Goal: Task Accomplishment & Management: Use online tool/utility

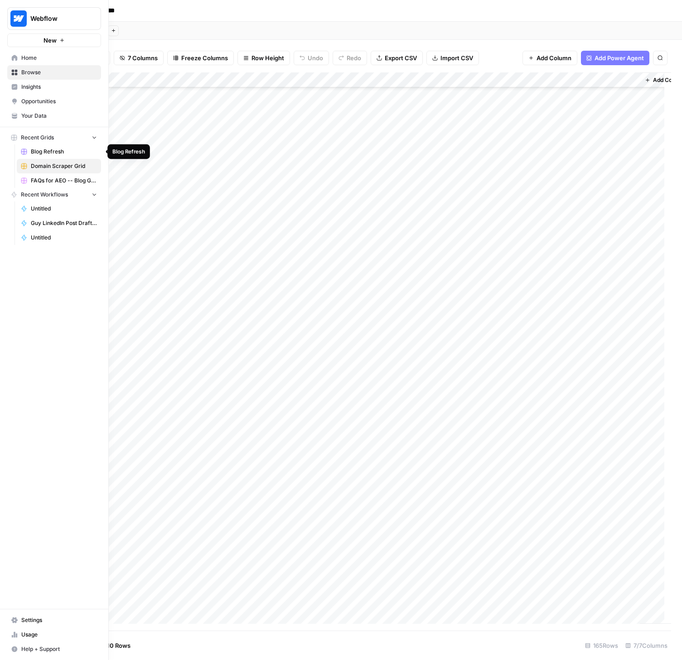
scroll to position [2019, 0]
click at [32, 631] on span "Usage" at bounding box center [59, 635] width 76 height 8
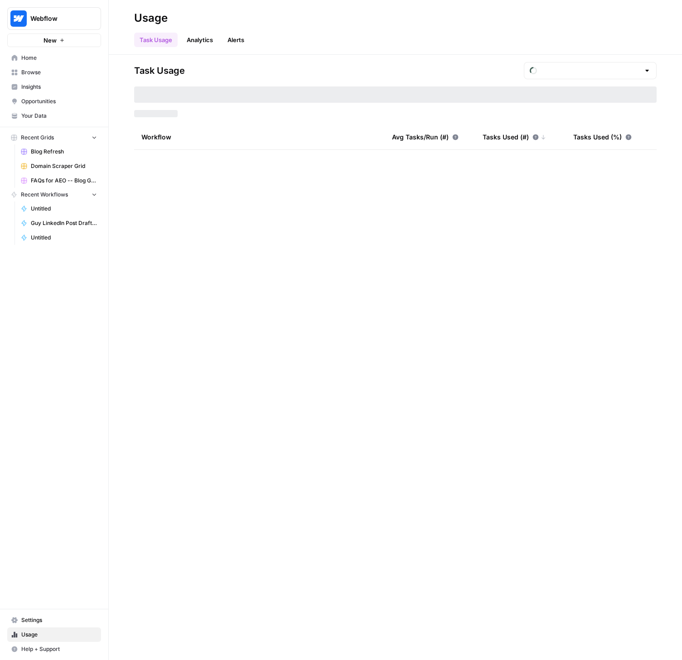
type input "September Tasks"
click at [43, 165] on span "Domain Scraper Grid" at bounding box center [64, 166] width 66 height 8
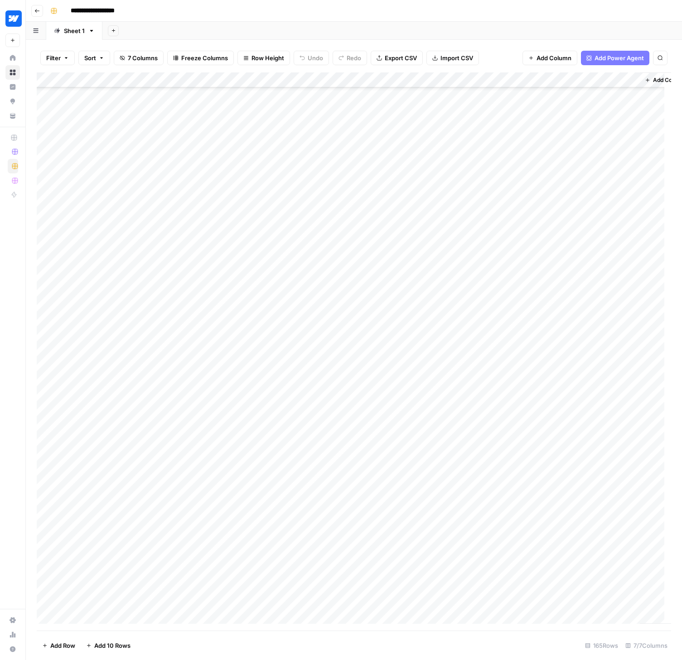
scroll to position [2019, 0]
click at [100, 580] on div "Add Column" at bounding box center [354, 351] width 634 height 558
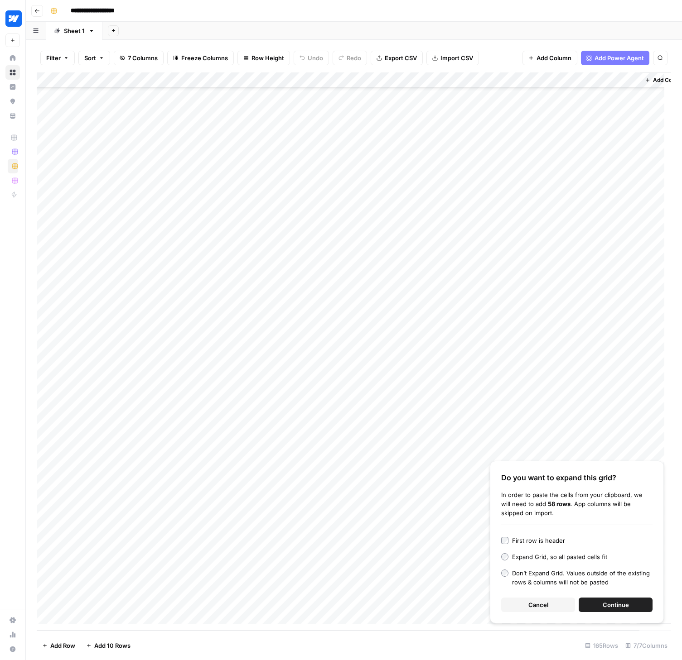
click at [624, 606] on span "Continue" at bounding box center [615, 605] width 26 height 9
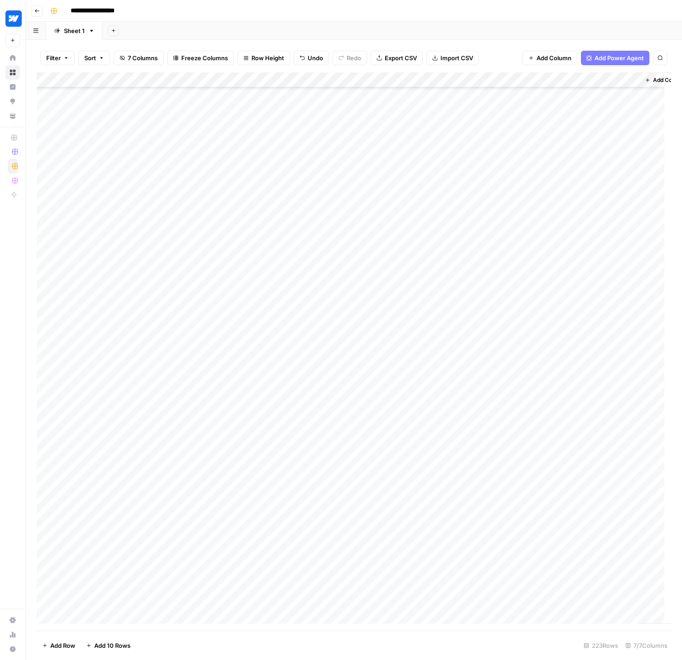
scroll to position [2337, 0]
click at [214, 79] on div "Add Column" at bounding box center [354, 351] width 634 height 558
type input "Domain Scraper"
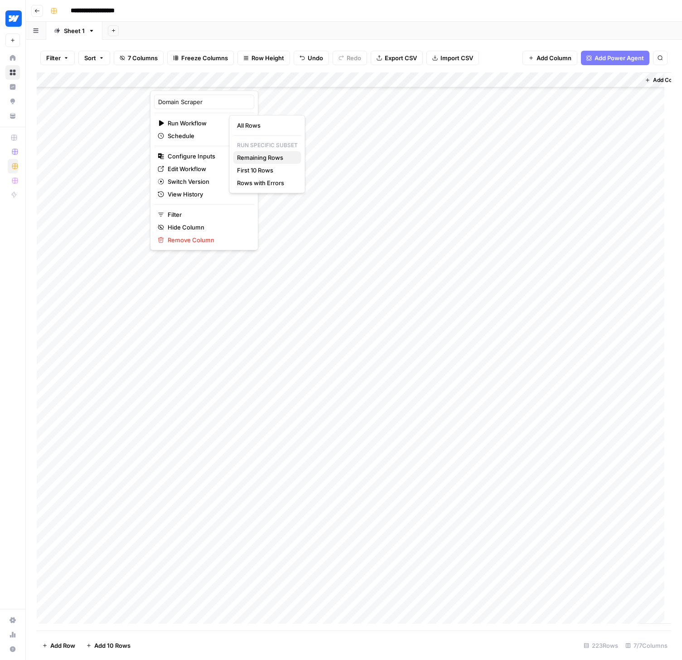
click at [273, 156] on span "Remaining Rows" at bounding box center [265, 157] width 57 height 9
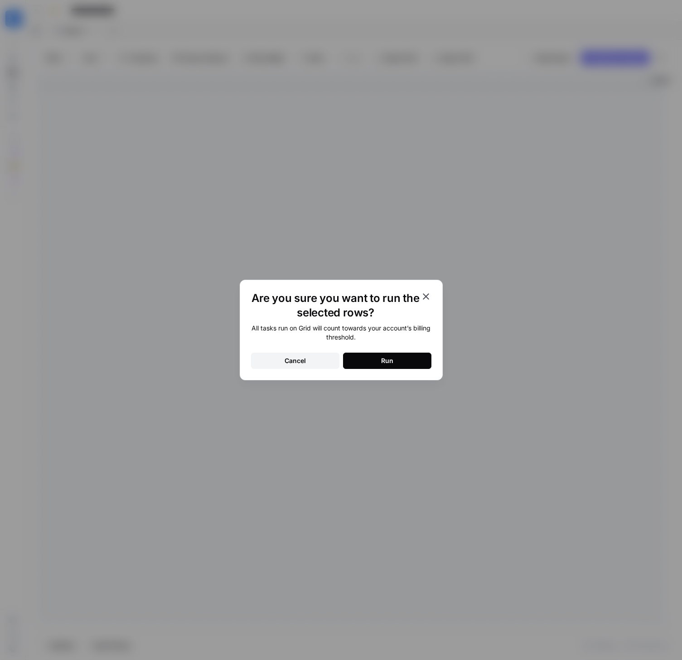
click at [391, 363] on div "Run" at bounding box center [387, 360] width 12 height 9
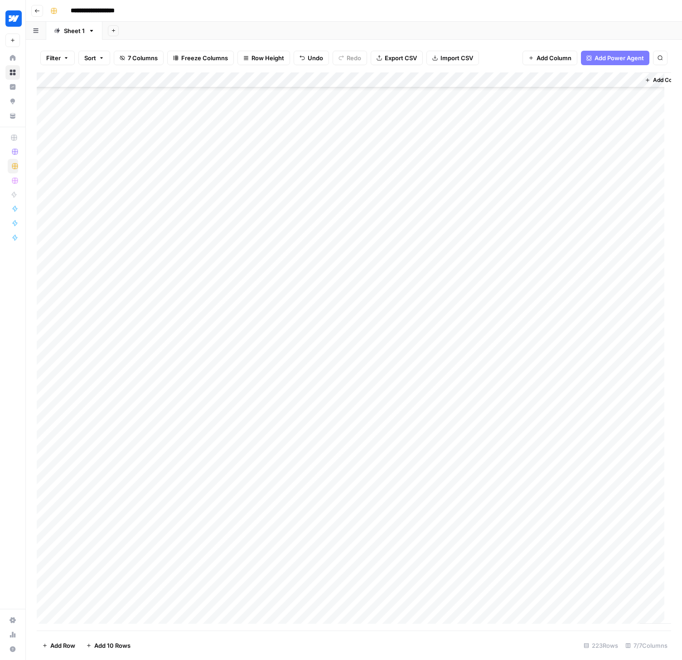
scroll to position [1737, 0]
click at [112, 344] on div "Add Column" at bounding box center [354, 351] width 634 height 558
click at [135, 344] on div "Add Column" at bounding box center [354, 351] width 634 height 558
click at [149, 340] on textarea "**********" at bounding box center [140, 345] width 145 height 13
drag, startPoint x: 143, startPoint y: 346, endPoint x: 35, endPoint y: 347, distance: 107.8
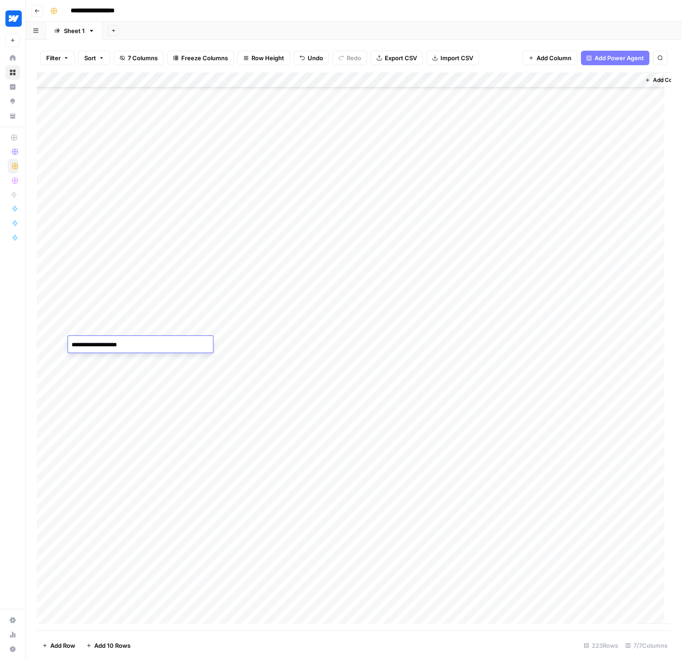
click at [35, 347] on body "**********" at bounding box center [341, 330] width 682 height 660
paste textarea "*****"
type textarea "**********"
click at [251, 29] on div "Add Sheet" at bounding box center [391, 31] width 579 height 18
click at [221, 342] on div "Add Column" at bounding box center [354, 351] width 634 height 558
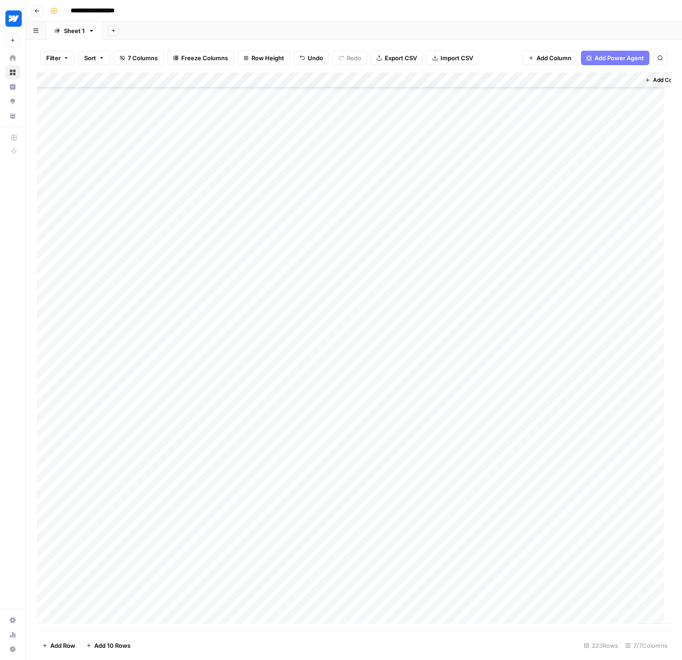
scroll to position [2388, 0]
click at [121, 415] on div "Add Column" at bounding box center [354, 351] width 634 height 558
click at [49, 418] on div "Add Column" at bounding box center [354, 351] width 634 height 558
click at [46, 430] on div "Add Column" at bounding box center [354, 351] width 634 height 558
click at [74, 644] on span "Delete 2 Rows" at bounding box center [62, 645] width 40 height 9
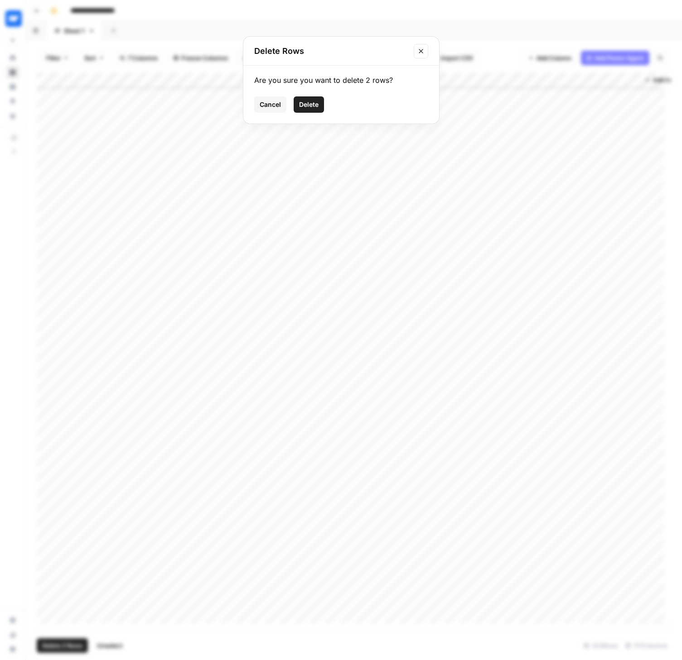
click at [310, 106] on span "Delete" at bounding box center [308, 104] width 19 height 9
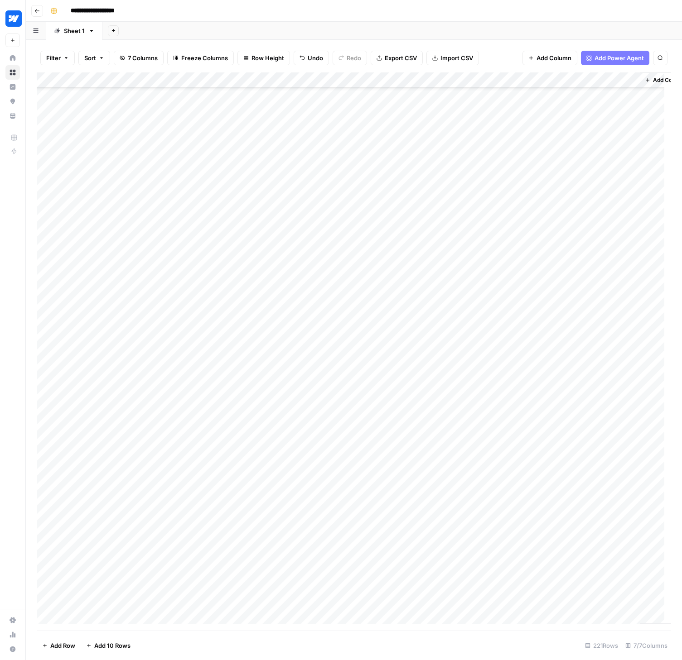
scroll to position [1161, 0]
type input "**********"
click at [632, 84] on icon "Previous Result" at bounding box center [630, 83] width 7 height 7
click at [367, 423] on div "Add Column" at bounding box center [354, 351] width 634 height 558
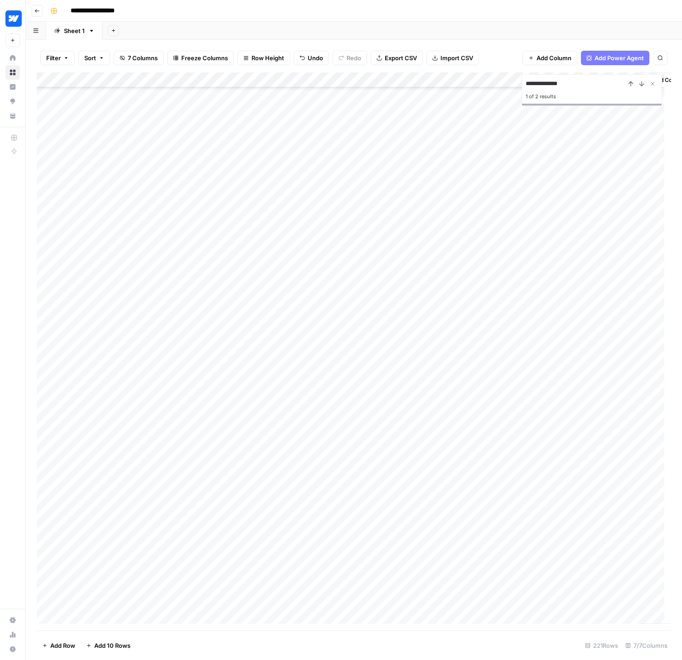
scroll to position [2504, 0]
click at [429, 99] on div "Add Column" at bounding box center [354, 351] width 634 height 558
click at [655, 82] on icon "Close Search" at bounding box center [652, 83] width 7 height 7
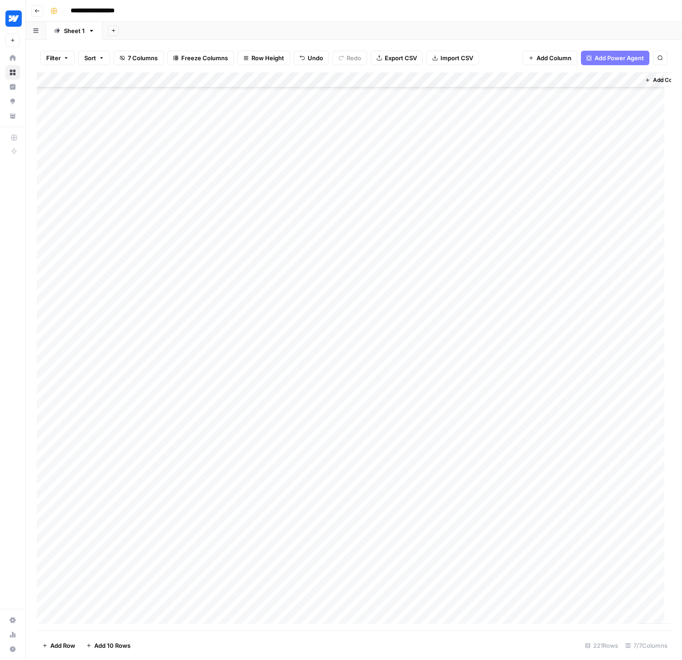
click at [586, 236] on div "Add Column" at bounding box center [354, 351] width 634 height 558
click at [656, 56] on button "Search" at bounding box center [660, 58] width 14 height 14
type input "***"
click at [470, 50] on div "Filter Sort 7 Columns Freeze Columns Row Height Undo Redo Export CSV Import CSV…" at bounding box center [354, 57] width 634 height 29
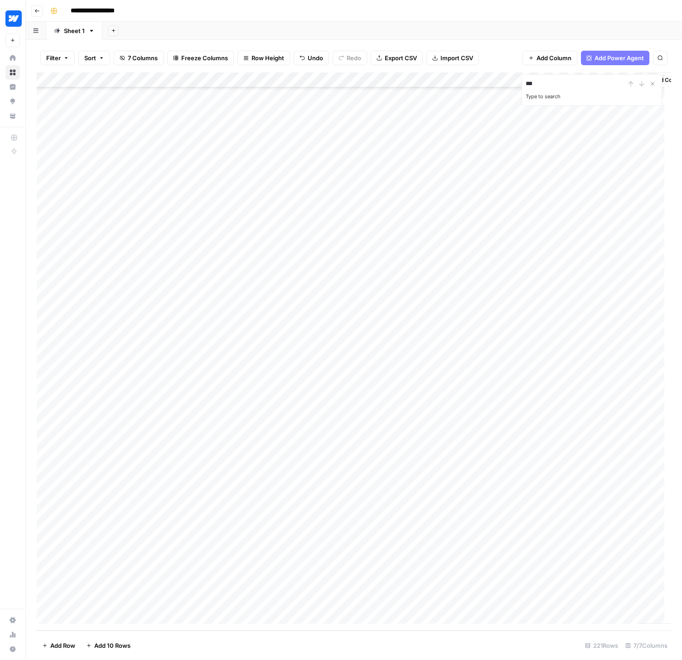
click at [507, 46] on div "Filter Sort 7 Columns Freeze Columns Row Height Undo Redo Export CSV Import CSV…" at bounding box center [354, 57] width 634 height 29
click at [603, 161] on div "Add Column" at bounding box center [354, 351] width 634 height 558
click at [575, 86] on input "***" at bounding box center [575, 83] width 100 height 11
click at [639, 85] on div "***" at bounding box center [591, 83] width 132 height 11
click at [653, 84] on icon "Close Search" at bounding box center [652, 83] width 3 height 3
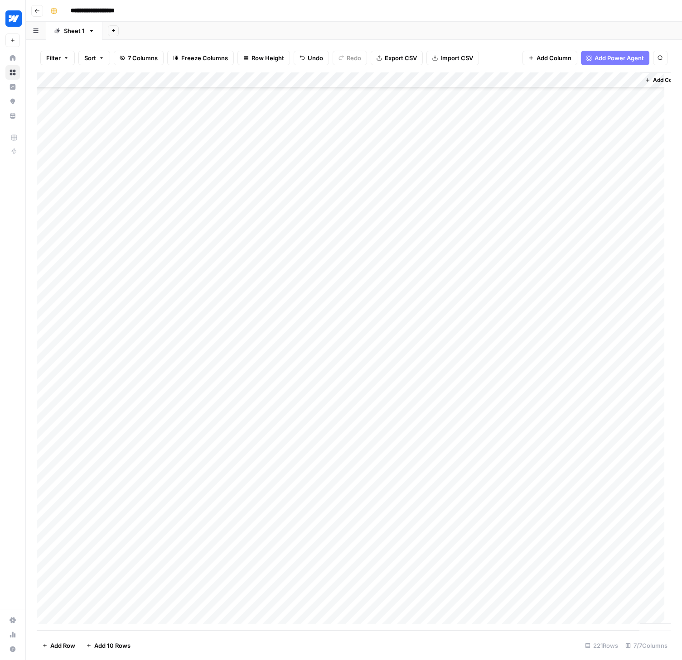
click at [499, 38] on div "Add Sheet" at bounding box center [391, 31] width 579 height 18
click at [125, 135] on div "Add Column" at bounding box center [354, 351] width 634 height 558
type input "***"
click at [651, 83] on icon "Close Search" at bounding box center [652, 83] width 7 height 7
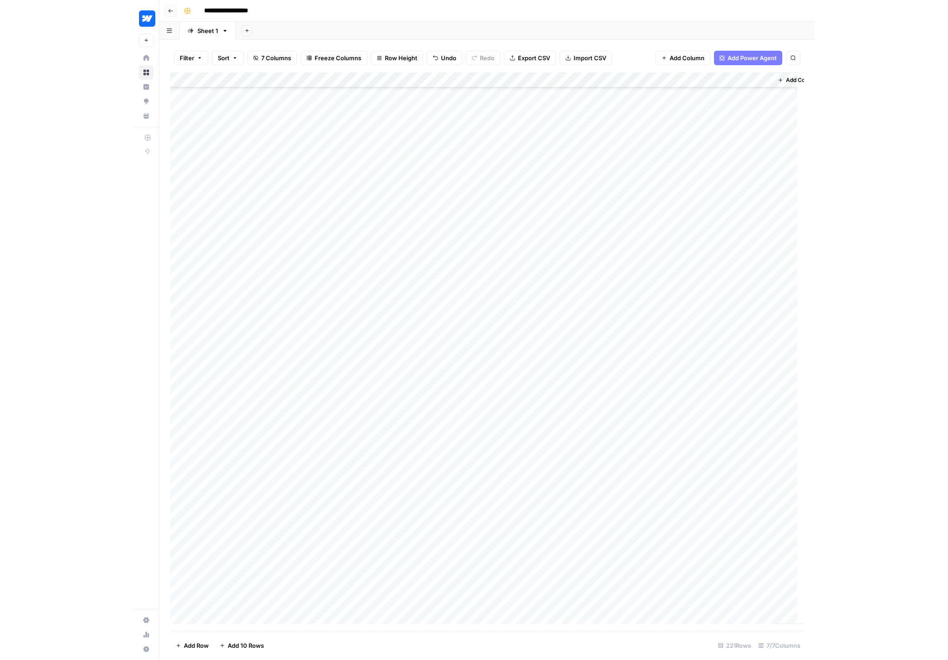
scroll to position [1289, 0]
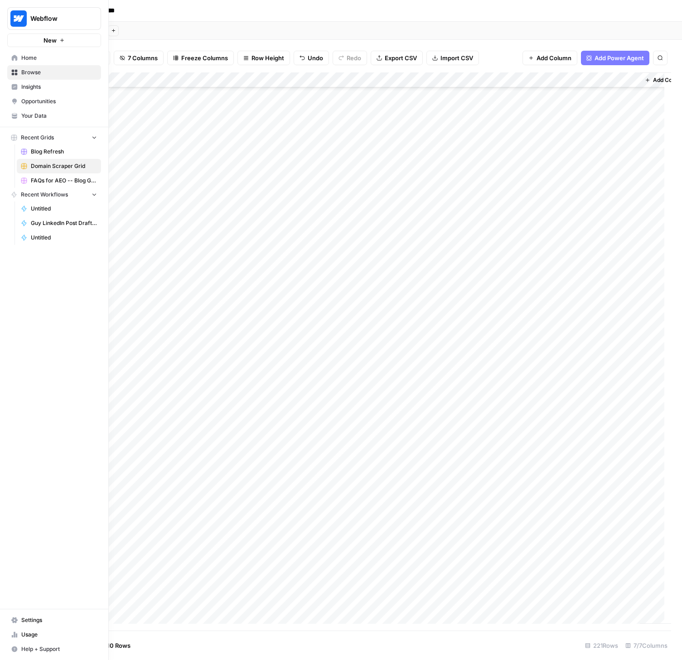
click at [20, 637] on link "Usage" at bounding box center [54, 635] width 94 height 14
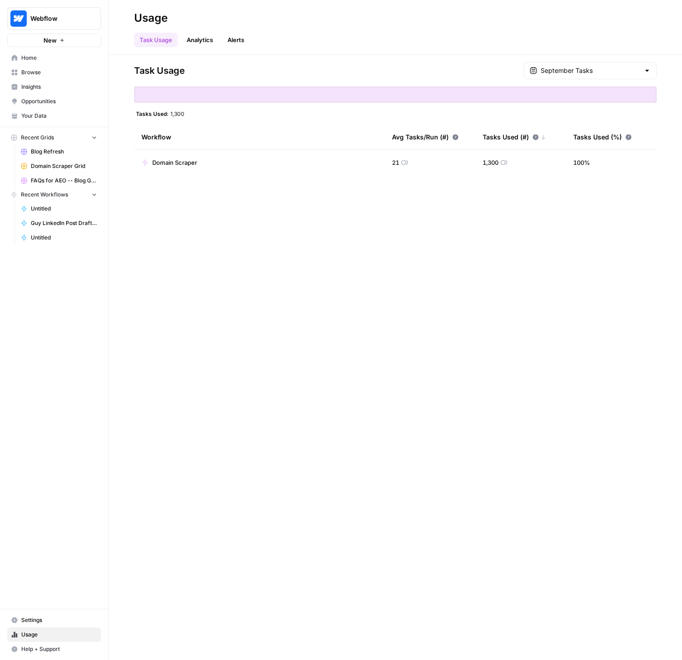
click at [50, 163] on span "Domain Scraper Grid" at bounding box center [64, 166] width 66 height 8
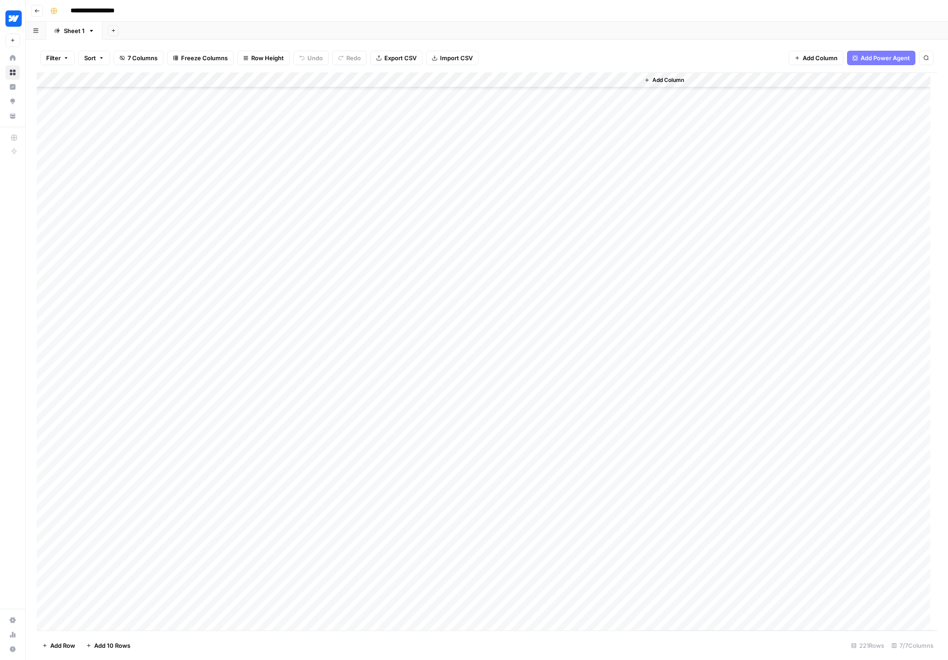
scroll to position [2875, 0]
click at [98, 622] on div "Add Column" at bounding box center [487, 351] width 901 height 558
click at [100, 625] on div "Add Column" at bounding box center [487, 351] width 901 height 558
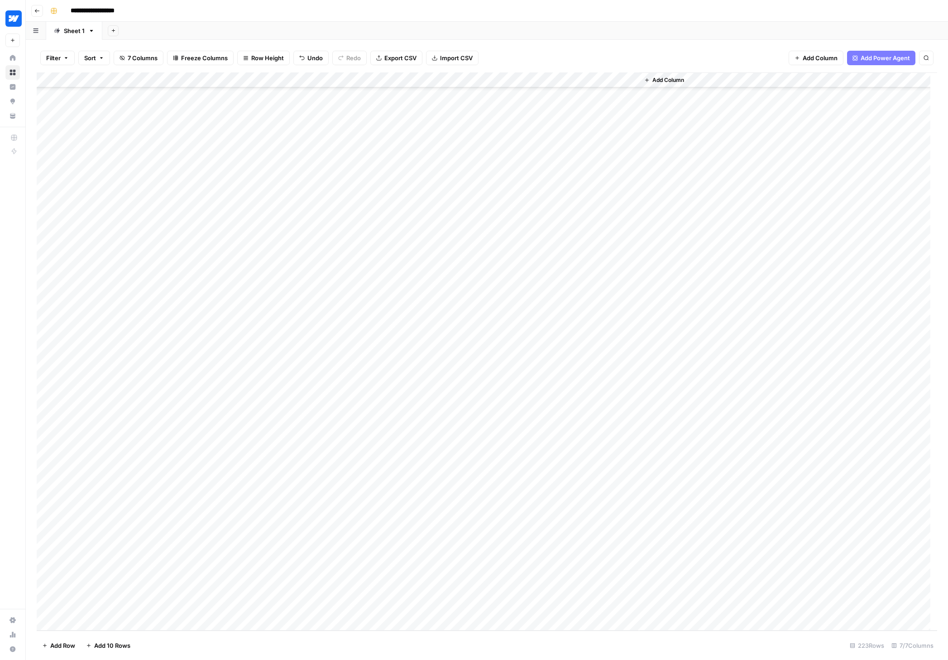
click at [129, 587] on div "Add Column" at bounding box center [487, 351] width 901 height 558
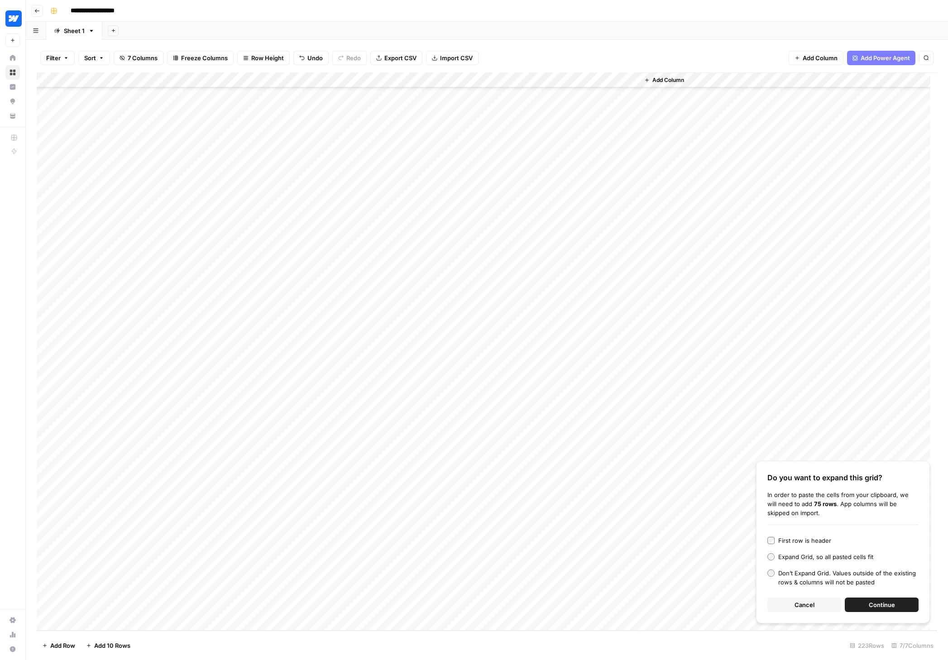
click at [681, 606] on span "Continue" at bounding box center [882, 605] width 26 height 9
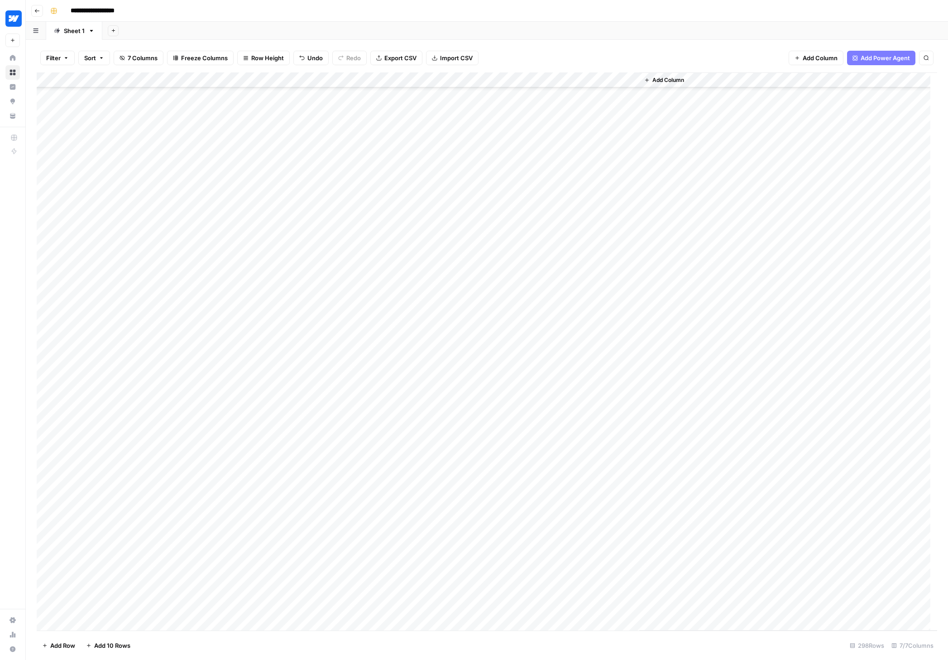
scroll to position [3223, 0]
click at [212, 78] on div "Add Column" at bounding box center [487, 351] width 901 height 558
click at [277, 157] on span "Remaining Rows" at bounding box center [265, 157] width 57 height 9
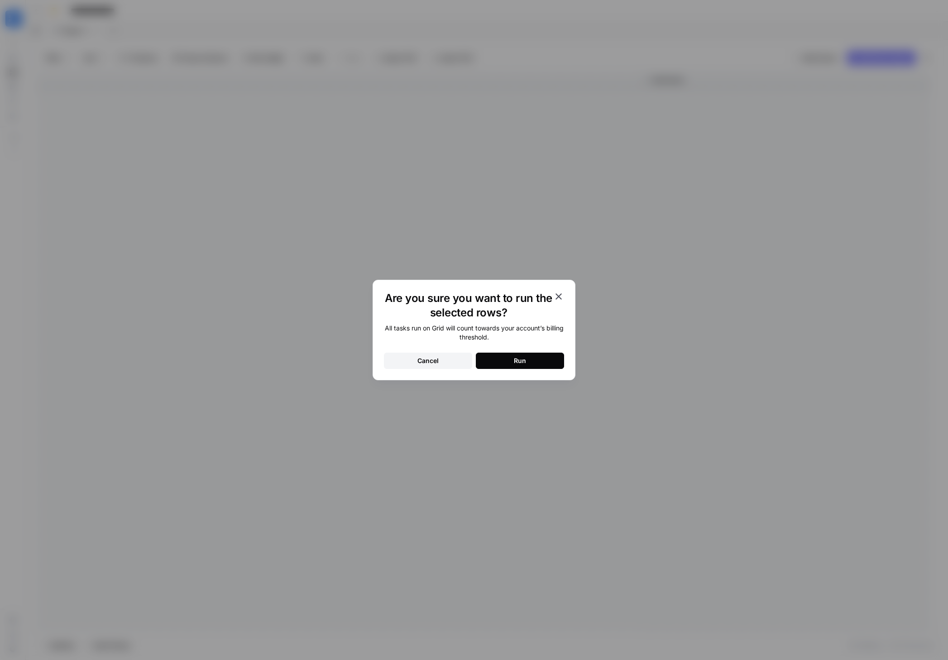
click at [549, 357] on button "Run" at bounding box center [520, 361] width 88 height 16
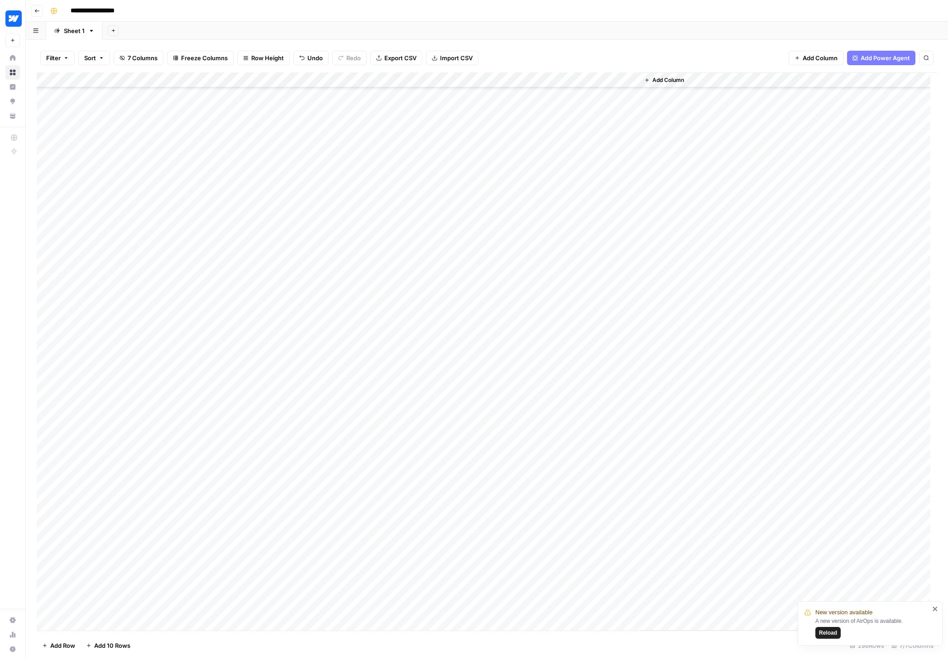
scroll to position [3612, 0]
type input "********"
click at [681, 85] on div "********" at bounding box center [858, 83] width 132 height 11
click at [681, 82] on div "********" at bounding box center [858, 83] width 132 height 11
click at [681, 82] on icon "Close Search" at bounding box center [918, 83] width 7 height 7
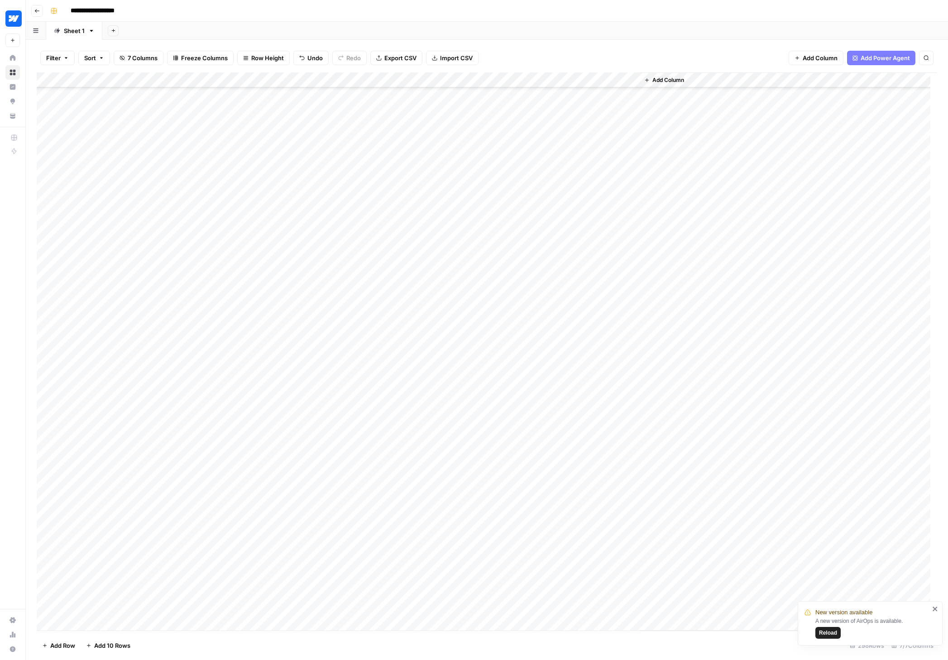
click at [118, 123] on div "Add Column" at bounding box center [487, 351] width 901 height 558
type input "********"
click at [681, 86] on div "********" at bounding box center [858, 83] width 132 height 11
click at [681, 82] on icon "Close Search" at bounding box center [918, 83] width 7 height 7
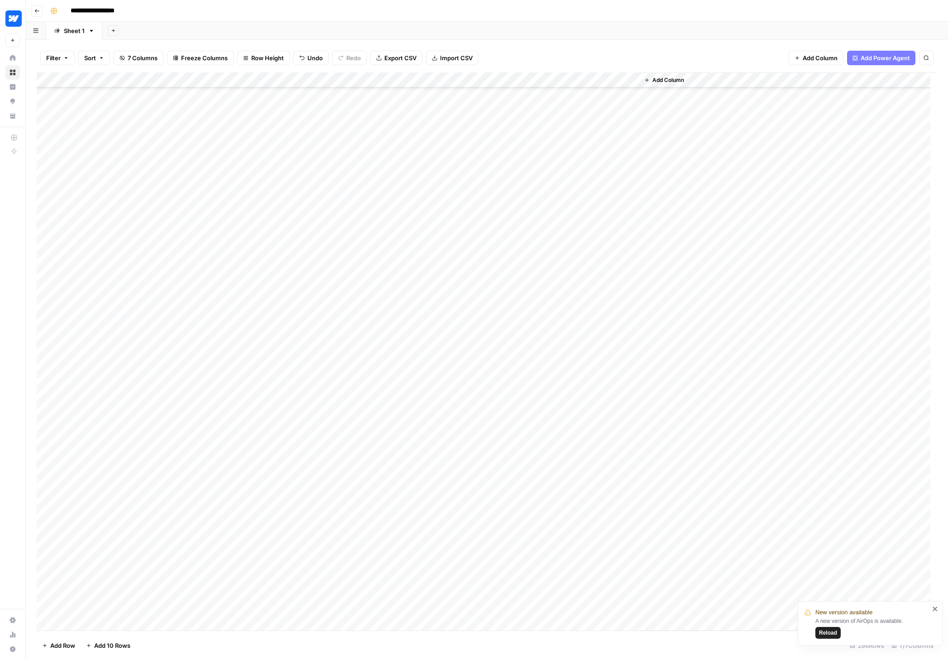
scroll to position [1299, 0]
type input "**********"
click at [681, 84] on icon "Next Result" at bounding box center [907, 83] width 7 height 7
click at [300, 348] on div "Add Column" at bounding box center [487, 351] width 901 height 558
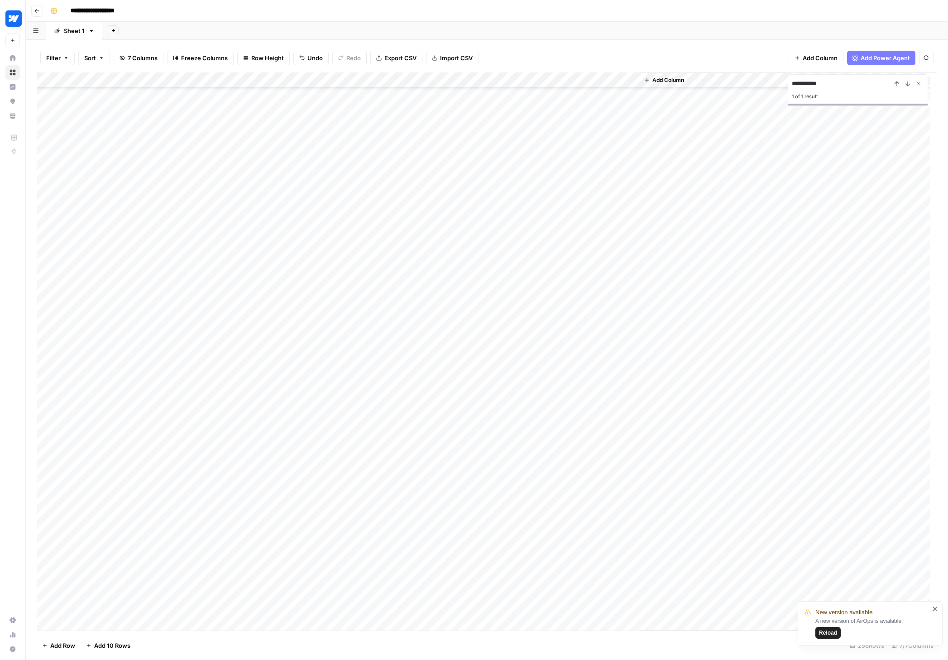
click at [374, 347] on div "Add Column" at bounding box center [487, 351] width 901 height 558
click at [681, 81] on icon "Next Result" at bounding box center [907, 83] width 7 height 7
click at [411, 199] on div "Add Column" at bounding box center [487, 351] width 901 height 558
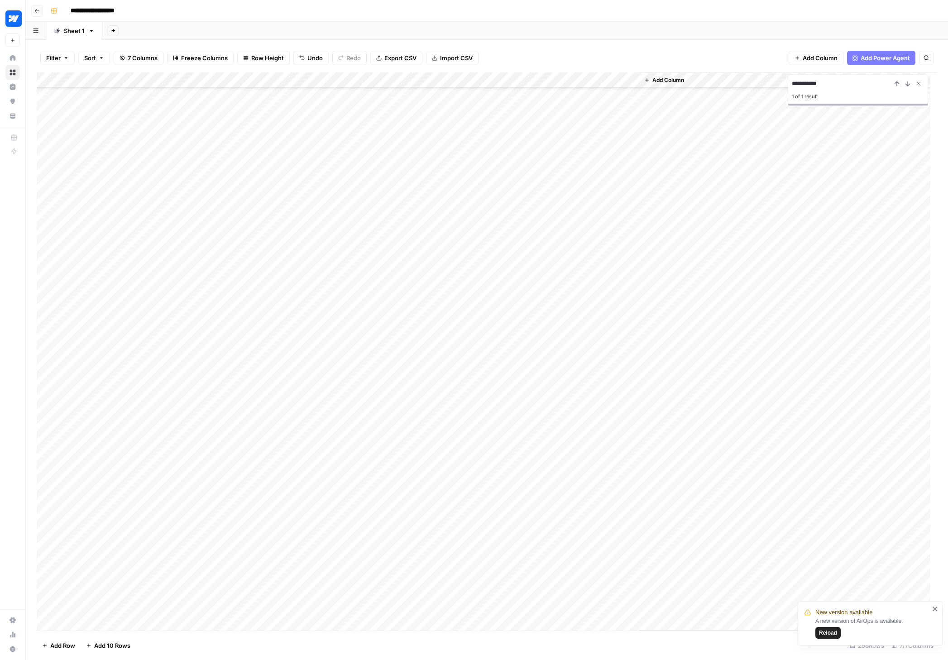
scroll to position [3066, 0]
click at [584, 433] on div "Add Column" at bounding box center [487, 351] width 901 height 558
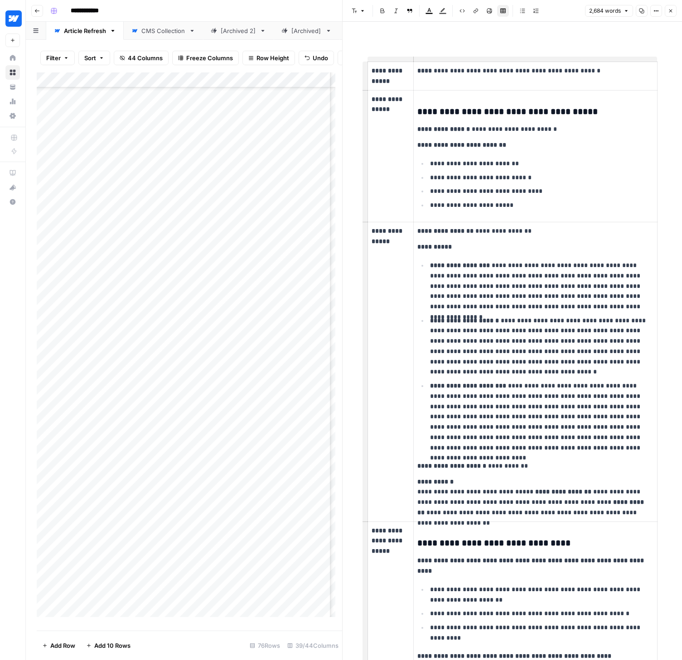
scroll to position [1240, 0]
